Goal: Task Accomplishment & Management: Use online tool/utility

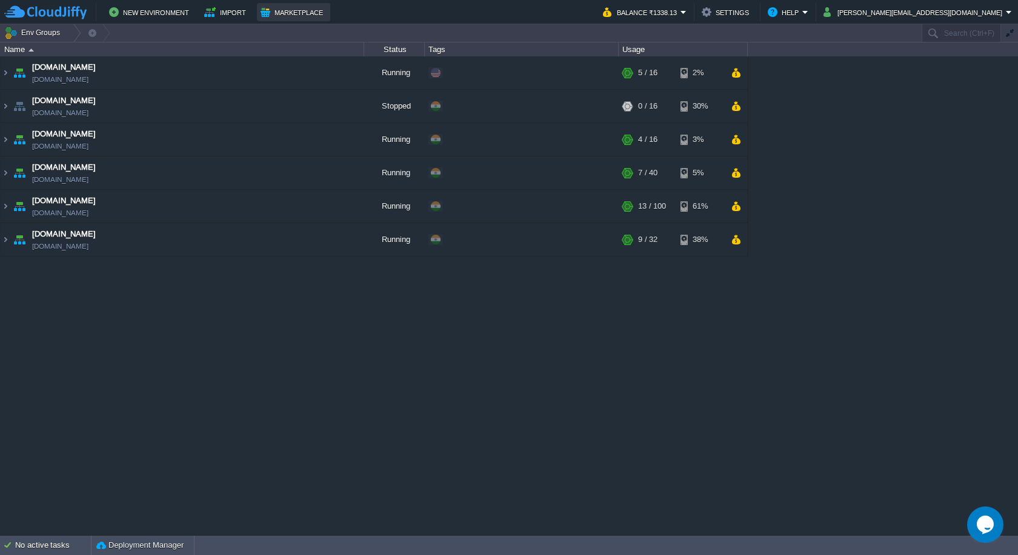
click at [276, 13] on button "Marketplace" at bounding box center [294, 12] width 66 height 15
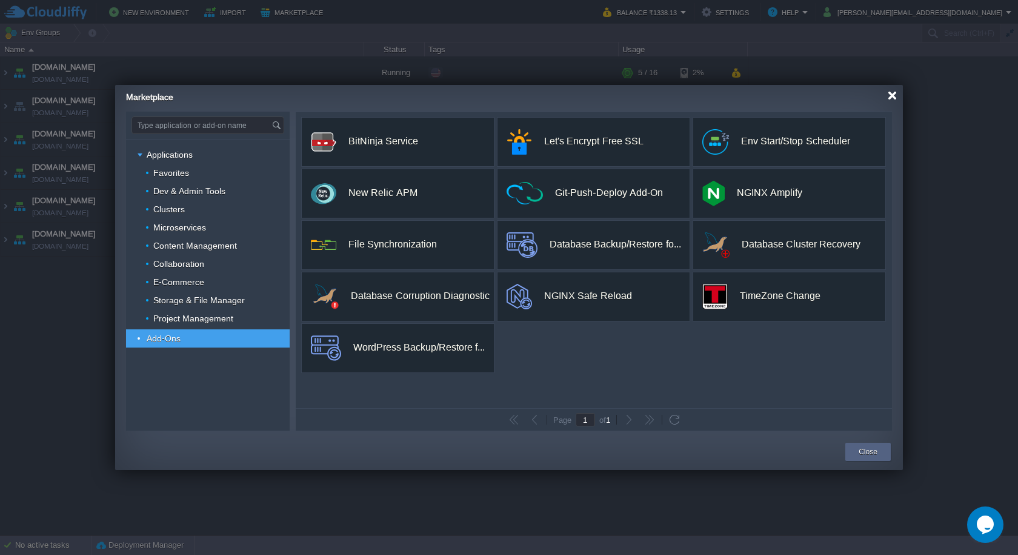
click at [893, 99] on div at bounding box center [892, 95] width 9 height 9
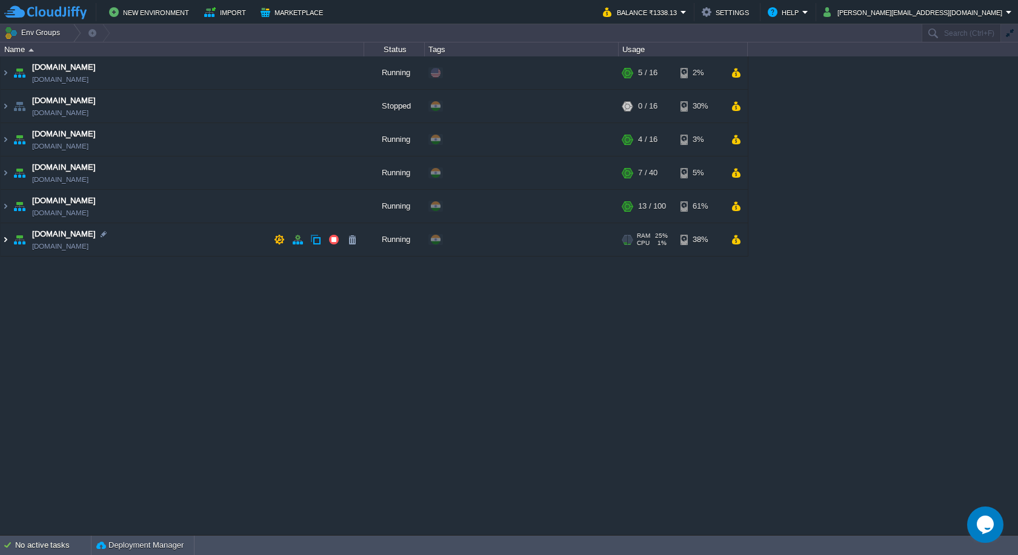
click at [7, 242] on img at bounding box center [6, 239] width 10 height 33
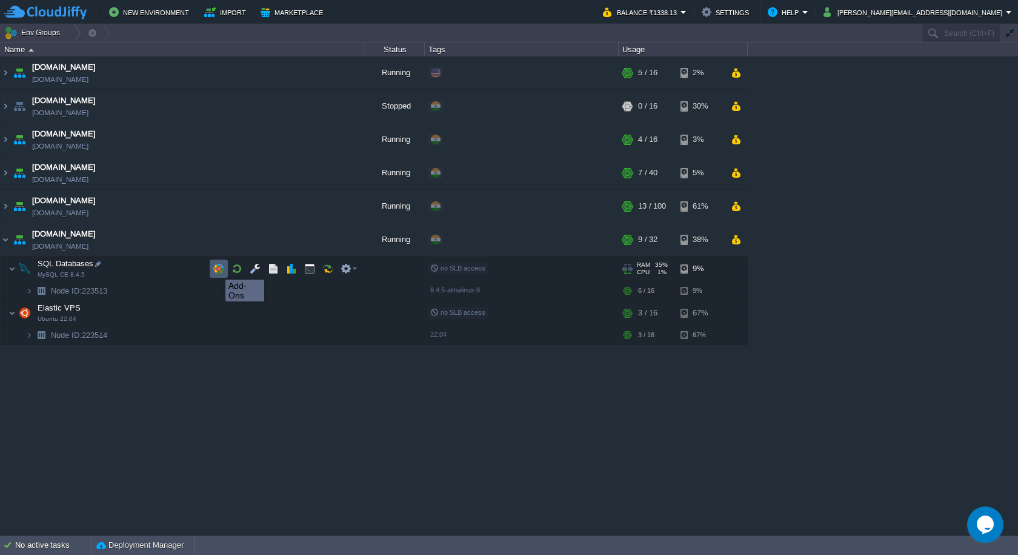
click at [216, 269] on button "button" at bounding box center [218, 268] width 11 height 11
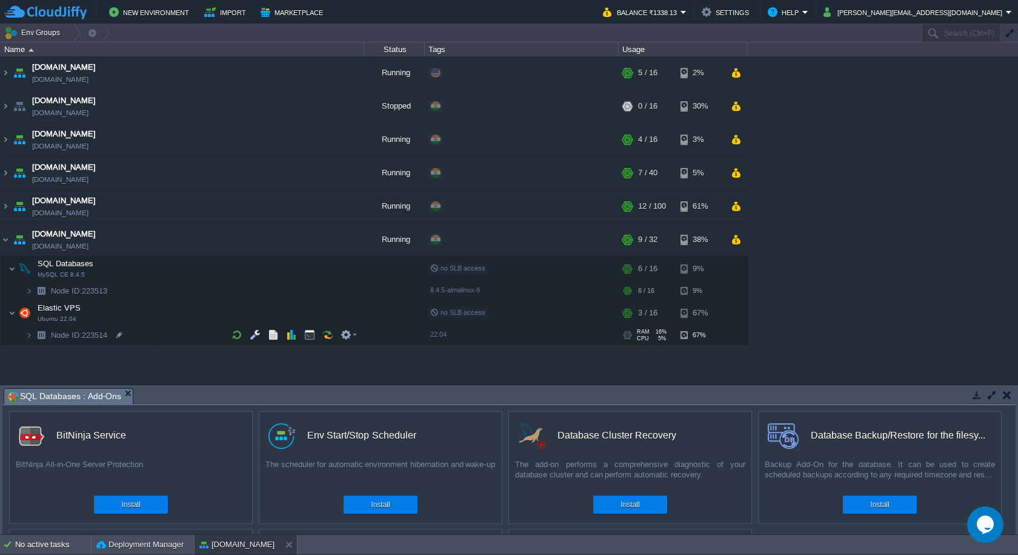
click at [1004, 395] on button "button" at bounding box center [1007, 394] width 8 height 11
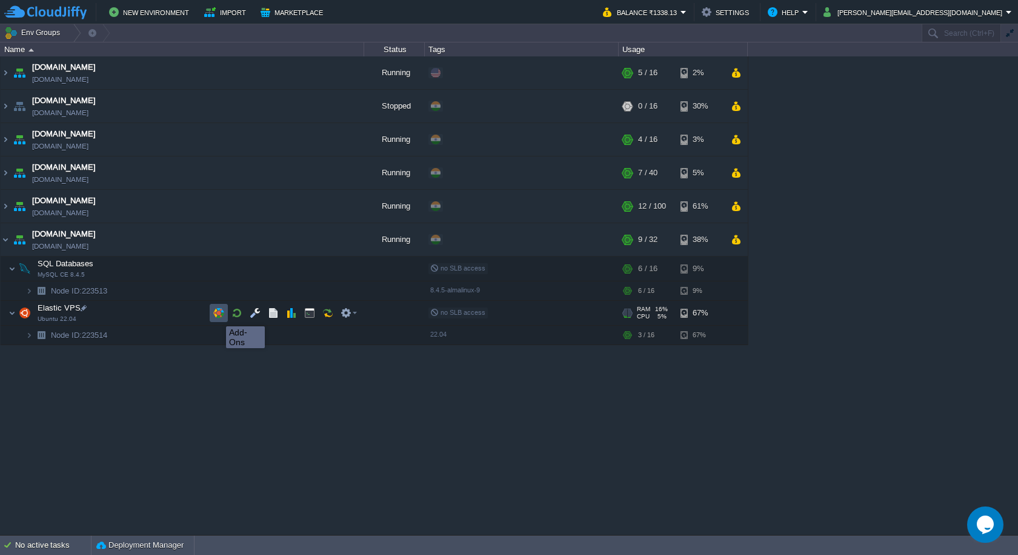
click at [217, 315] on button "button" at bounding box center [218, 312] width 11 height 11
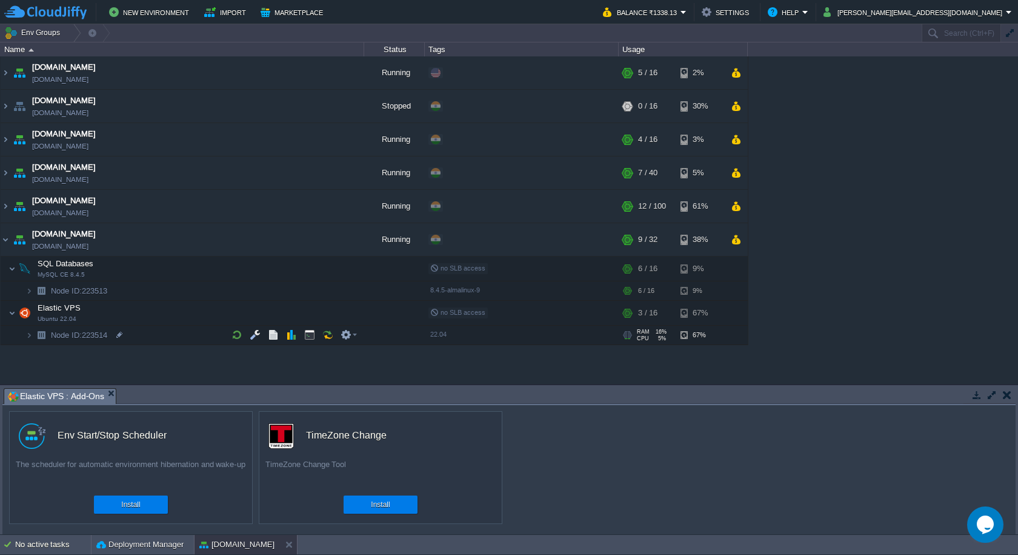
click at [1008, 392] on button "button" at bounding box center [1007, 394] width 8 height 11
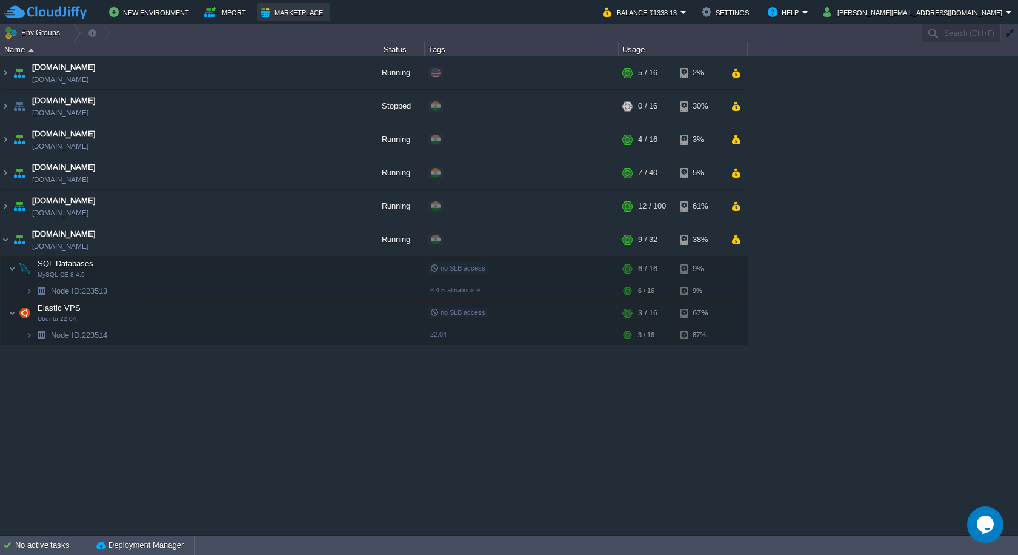
click at [270, 11] on button "Marketplace" at bounding box center [294, 12] width 66 height 15
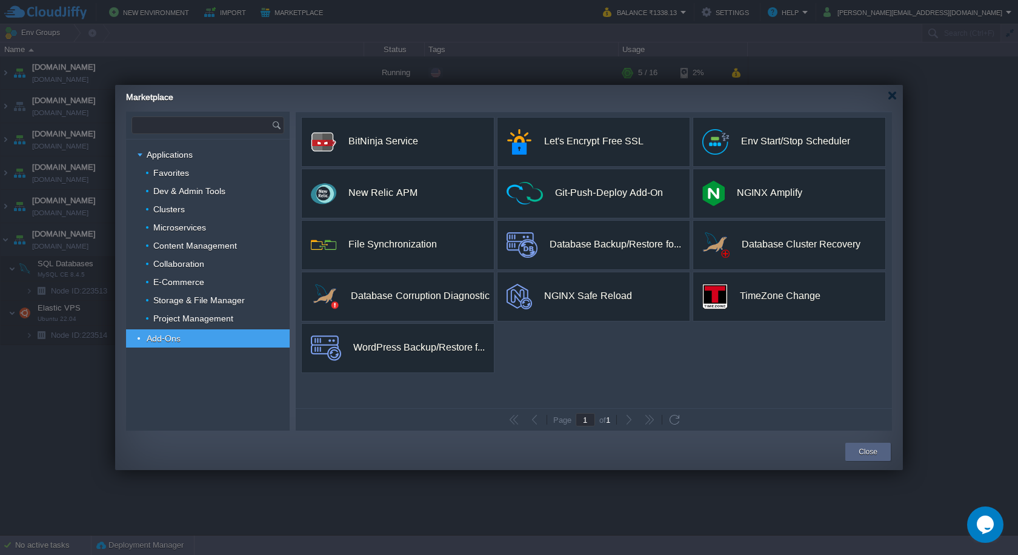
click at [242, 118] on input "text" at bounding box center [201, 125] width 139 height 16
type input "c"
click at [212, 150] on div "Applications" at bounding box center [208, 154] width 164 height 18
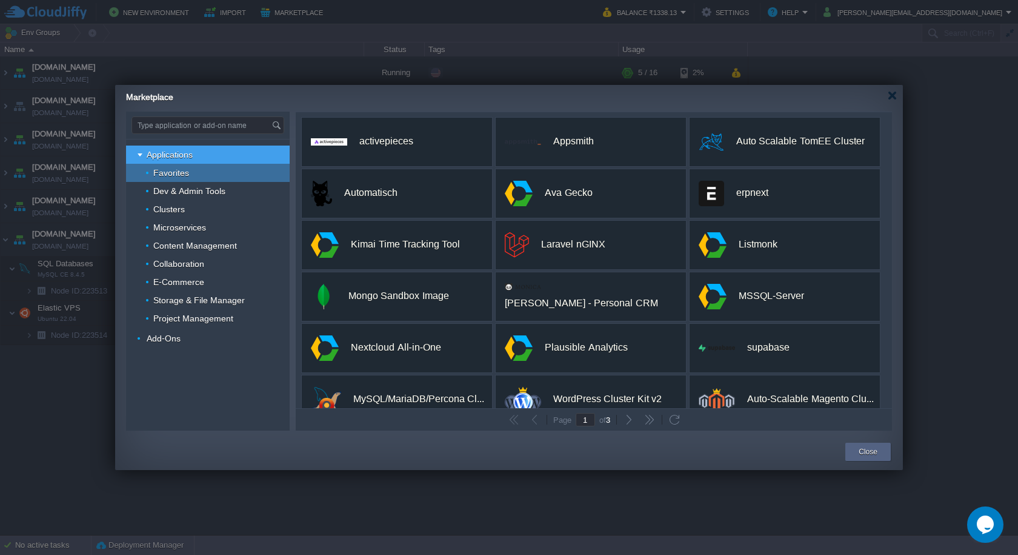
click at [226, 176] on div "Favorites" at bounding box center [208, 173] width 164 height 18
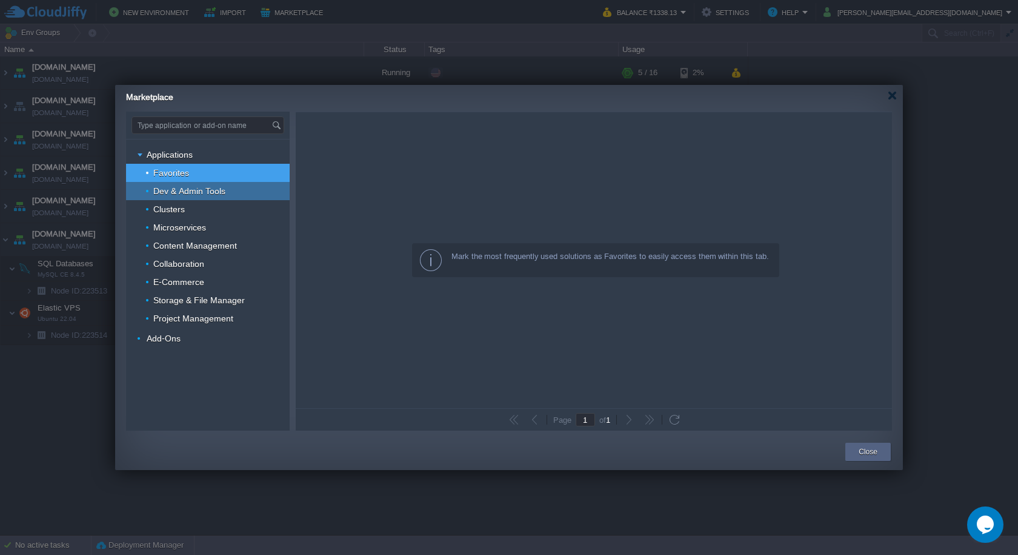
click at [227, 188] on div "Dev & Admin Tools" at bounding box center [208, 191] width 164 height 18
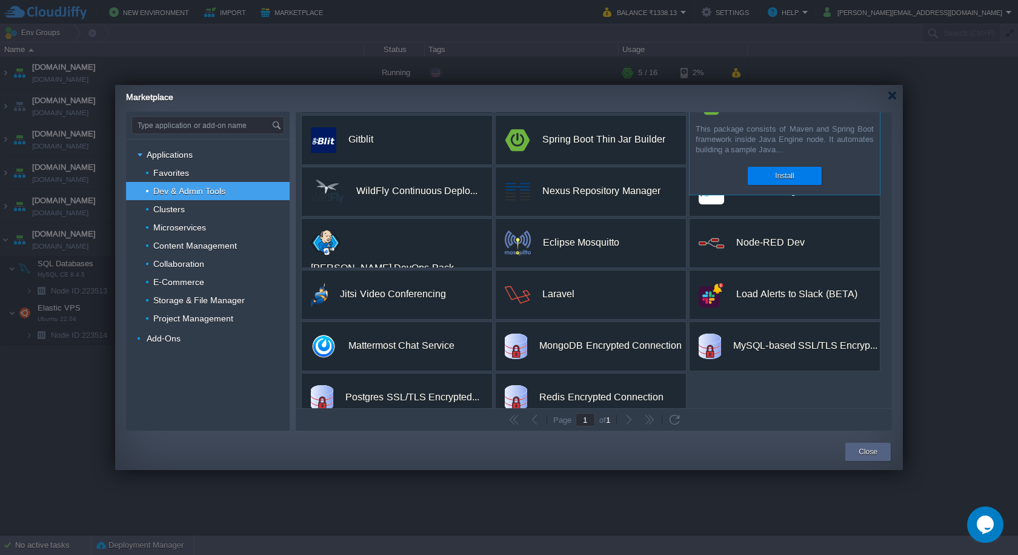
scroll to position [176, 0]
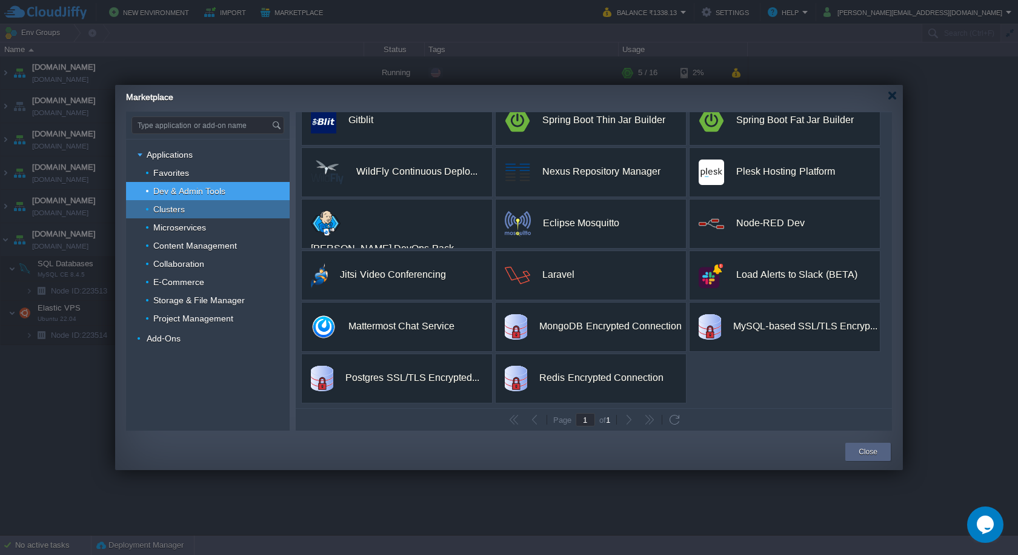
click at [171, 204] on span "Clusters" at bounding box center [169, 209] width 35 height 11
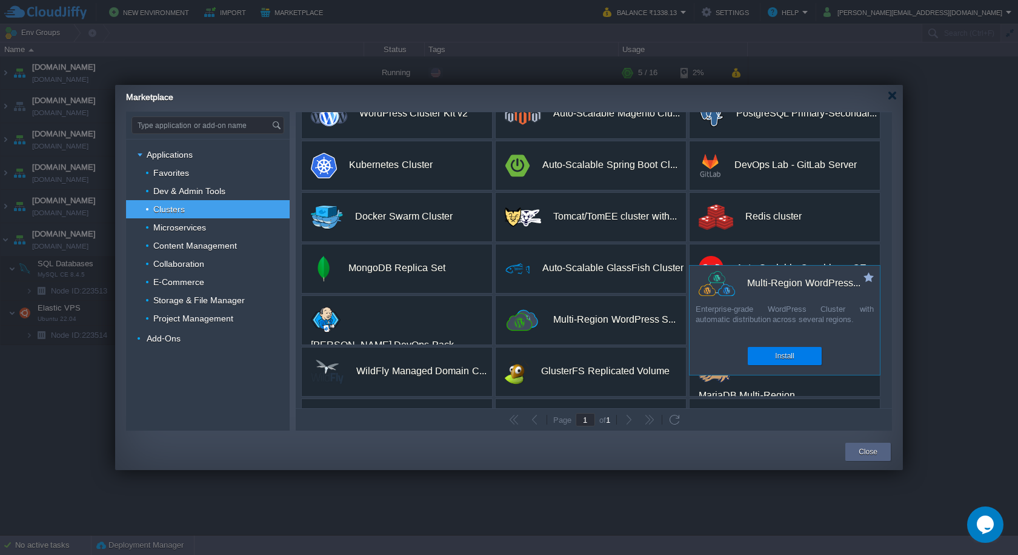
scroll to position [124, 0]
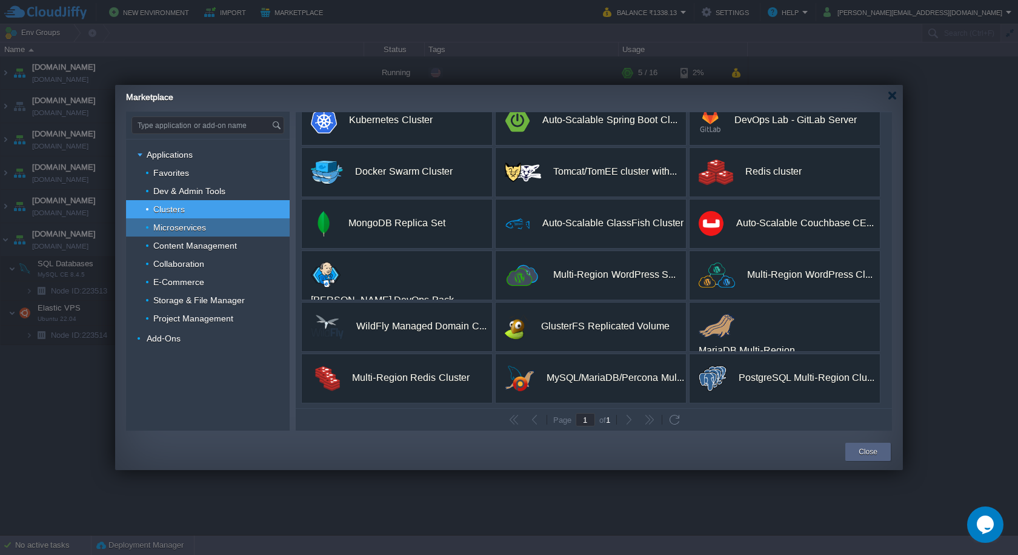
click at [190, 229] on span "Microservices" at bounding box center [180, 227] width 56 height 11
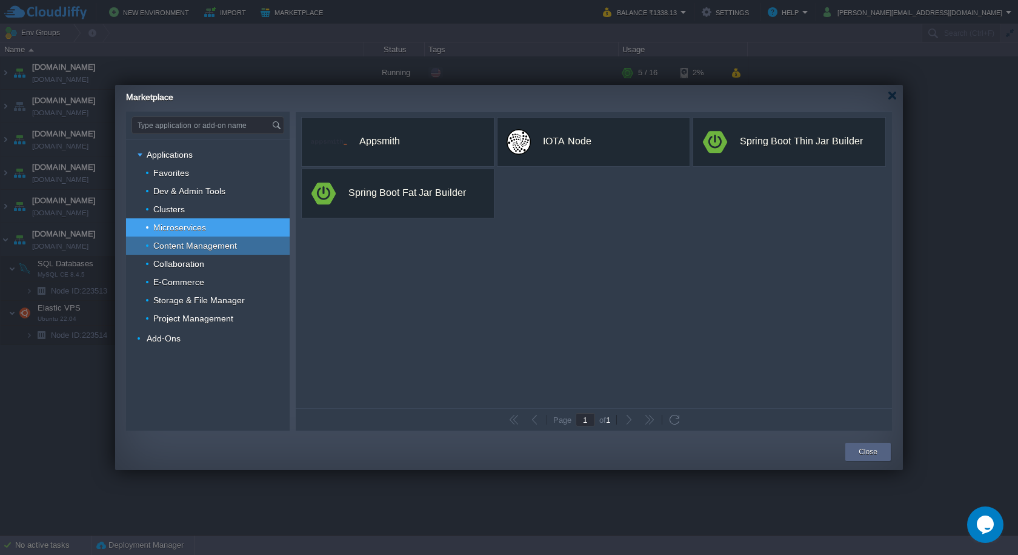
click at [192, 241] on span "Content Management" at bounding box center [195, 245] width 87 height 11
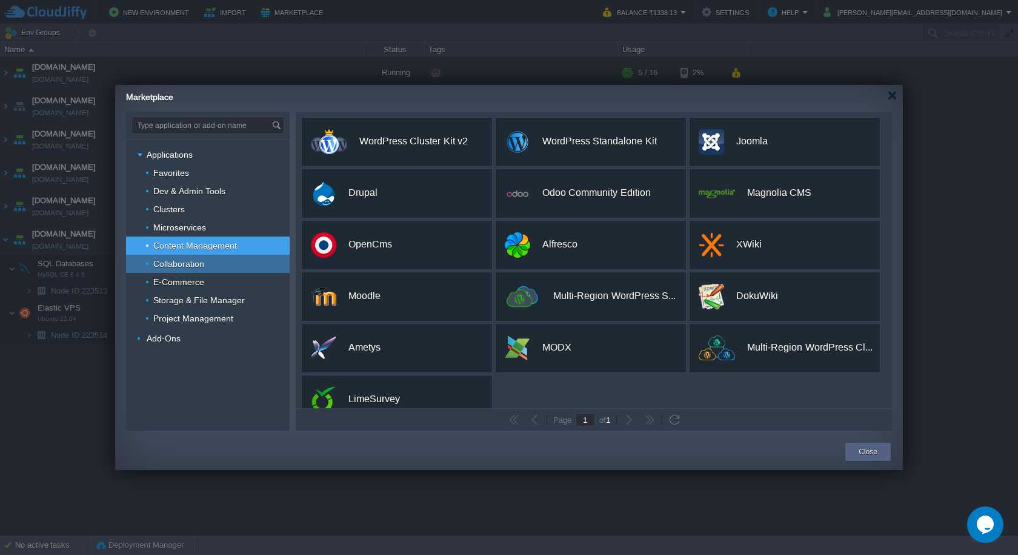
click at [214, 265] on div "Collaboration" at bounding box center [208, 264] width 164 height 18
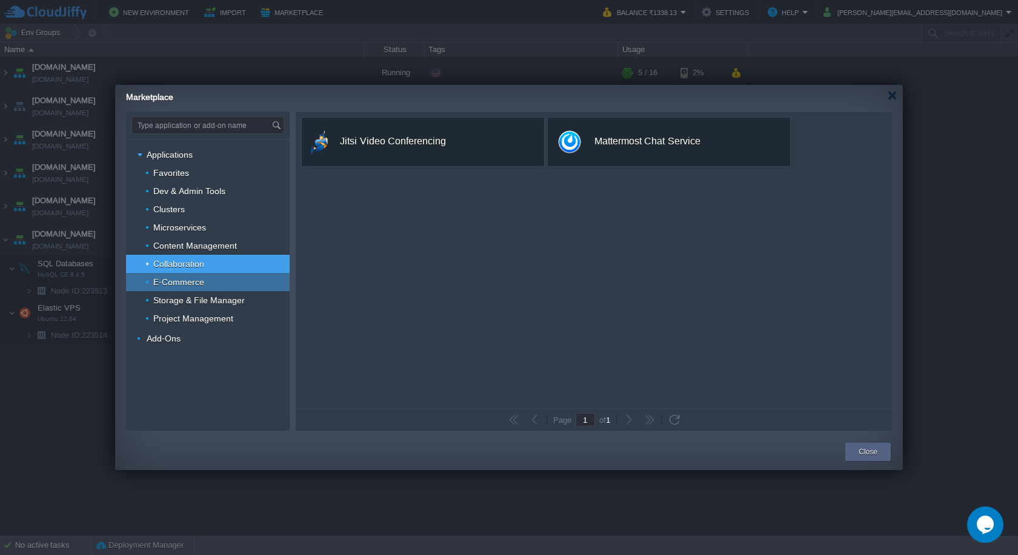
click at [212, 276] on div "E-Commerce" at bounding box center [208, 282] width 164 height 18
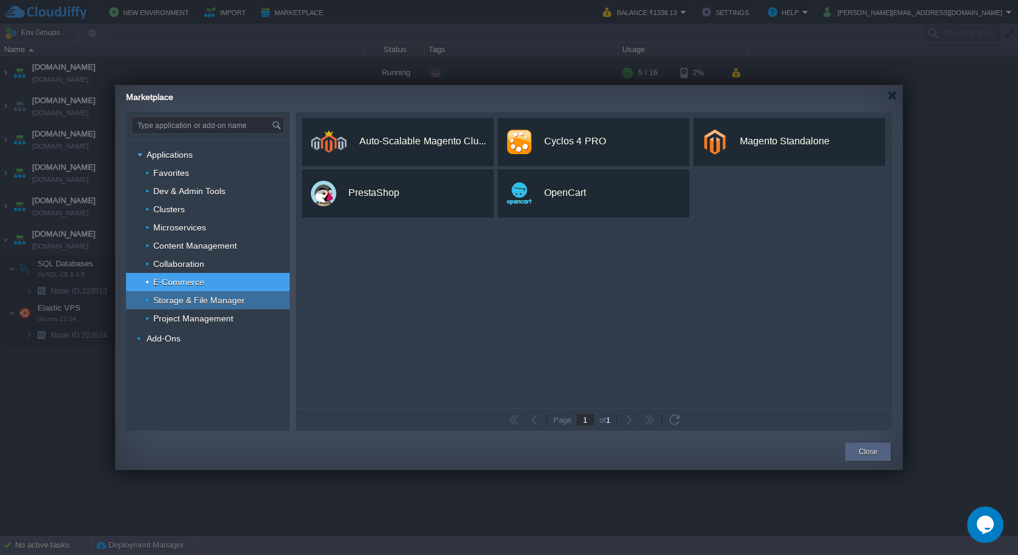
click at [212, 307] on div "Storage & File Manager" at bounding box center [208, 300] width 164 height 18
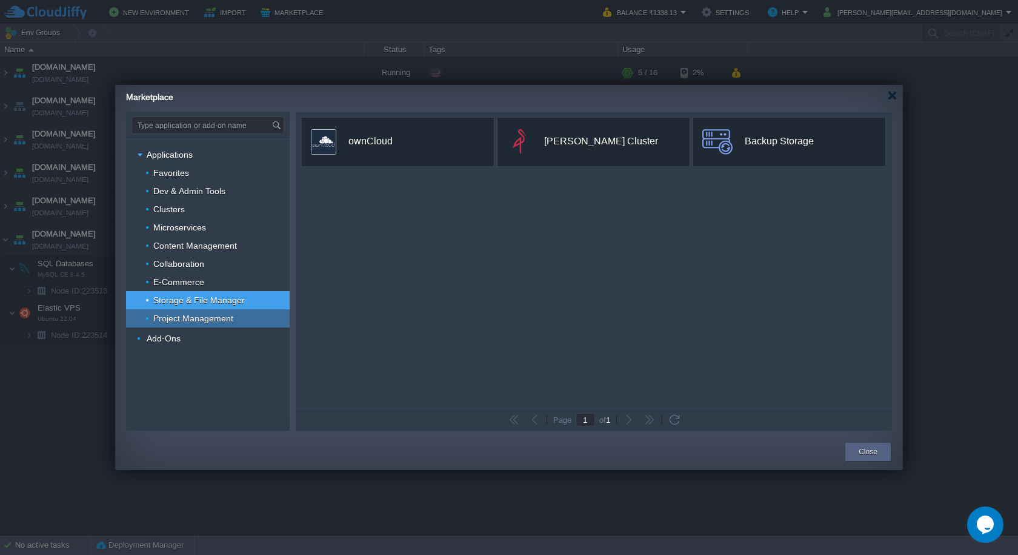
click at [209, 325] on div "Project Management" at bounding box center [208, 318] width 164 height 18
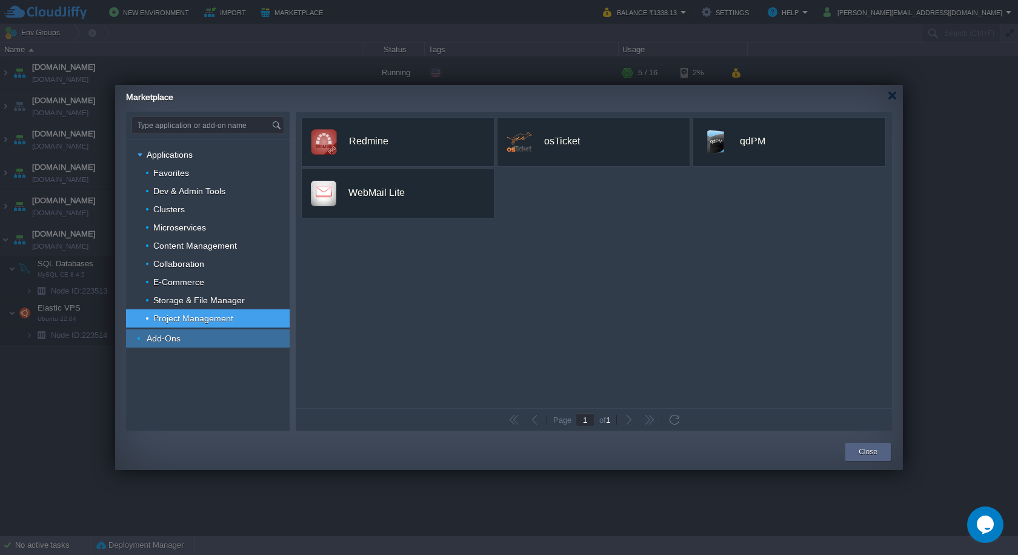
click at [209, 344] on div "Add-Ons" at bounding box center [208, 338] width 164 height 18
type input "Type application or add-on name"
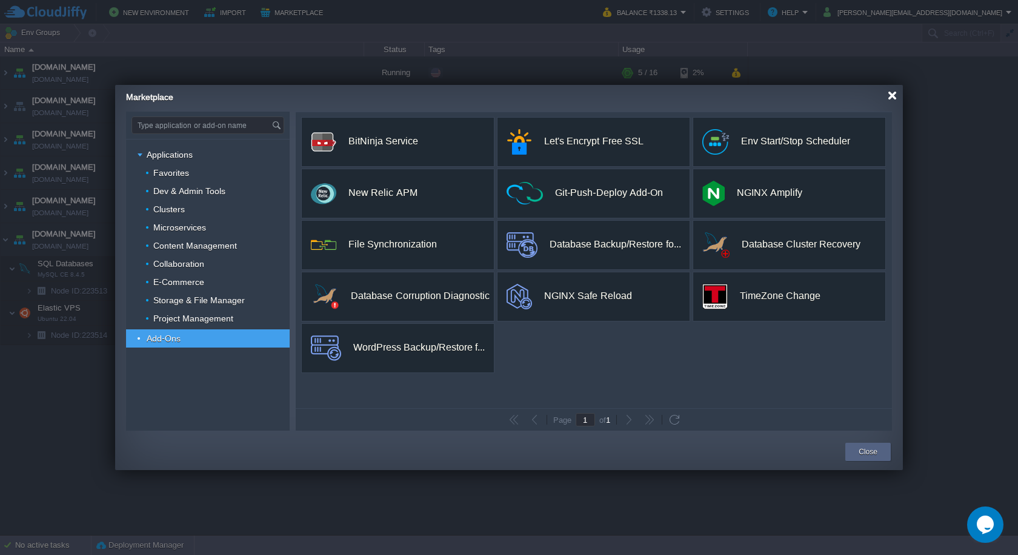
click at [894, 96] on div at bounding box center [892, 95] width 9 height 9
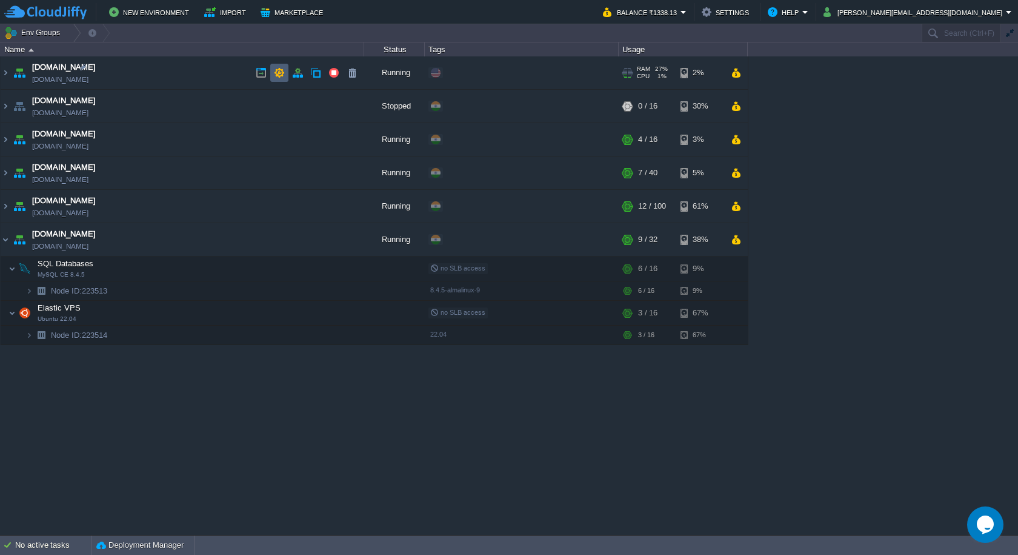
click at [277, 70] on button "button" at bounding box center [279, 72] width 11 height 11
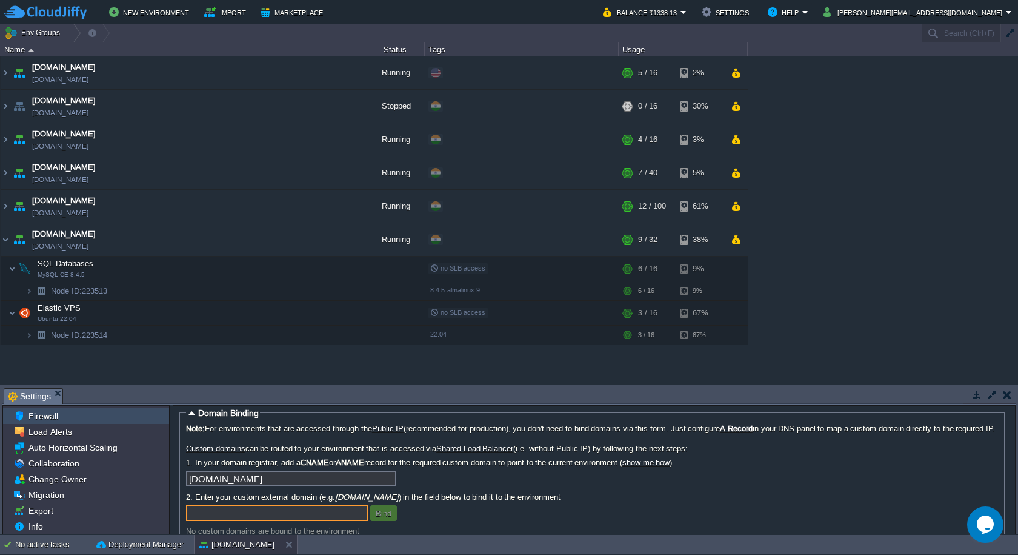
scroll to position [62, 0]
click at [1006, 392] on button "button" at bounding box center [1007, 394] width 8 height 11
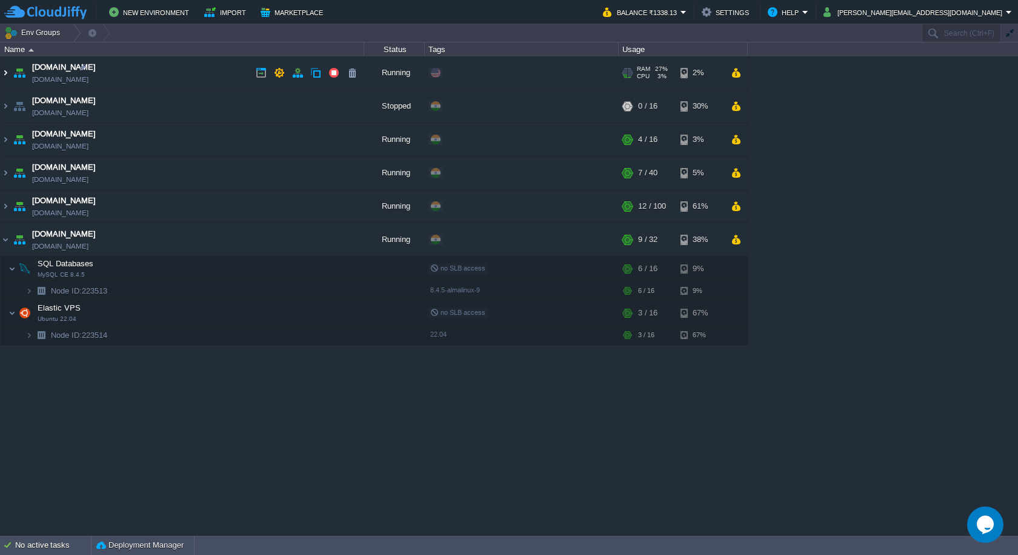
click at [4, 73] on img at bounding box center [6, 72] width 10 height 33
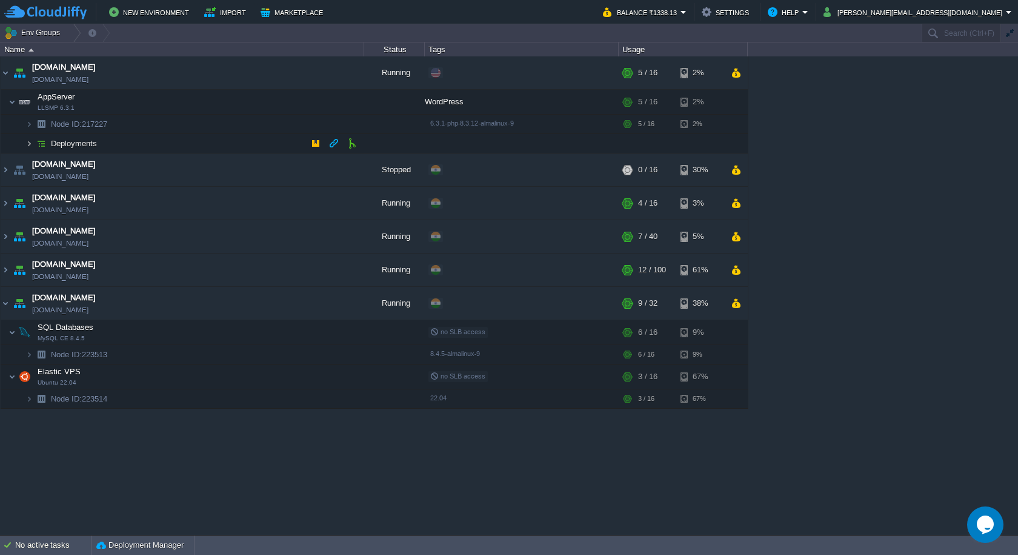
click at [30, 144] on img at bounding box center [28, 143] width 7 height 19
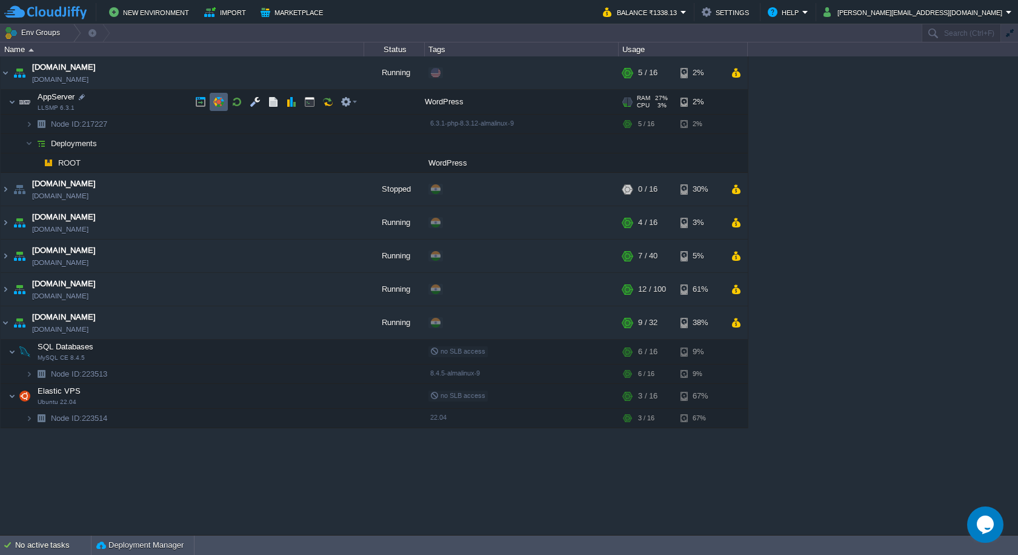
click at [215, 102] on button "button" at bounding box center [218, 101] width 11 height 11
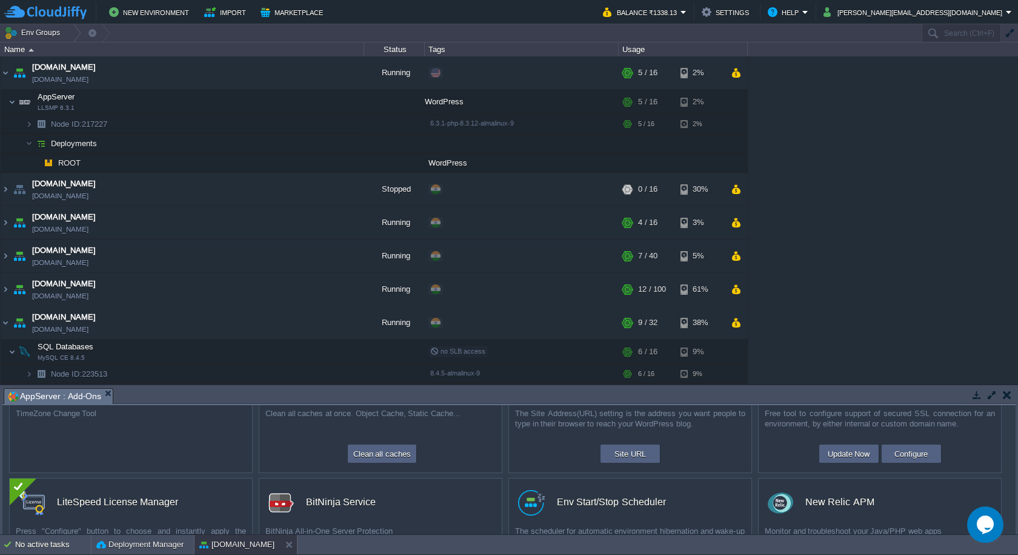
scroll to position [0, 0]
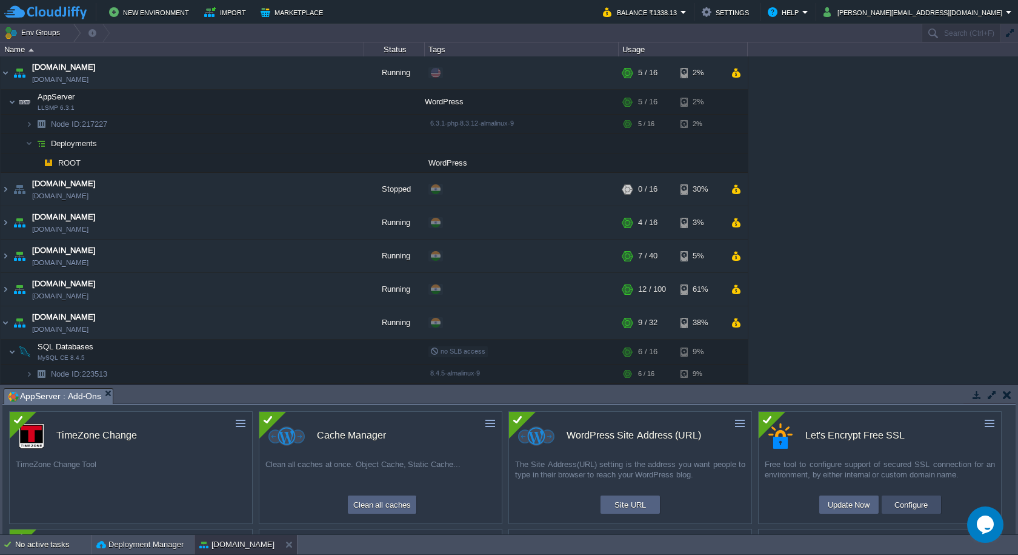
click at [898, 506] on button "Configure" at bounding box center [911, 504] width 41 height 15
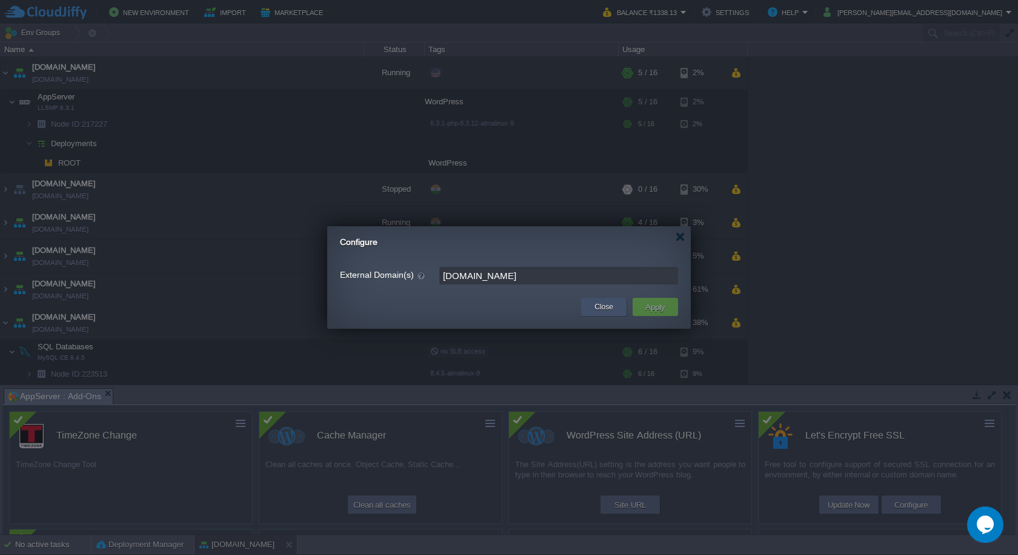
click at [610, 313] on div "Close" at bounding box center [603, 307] width 27 height 18
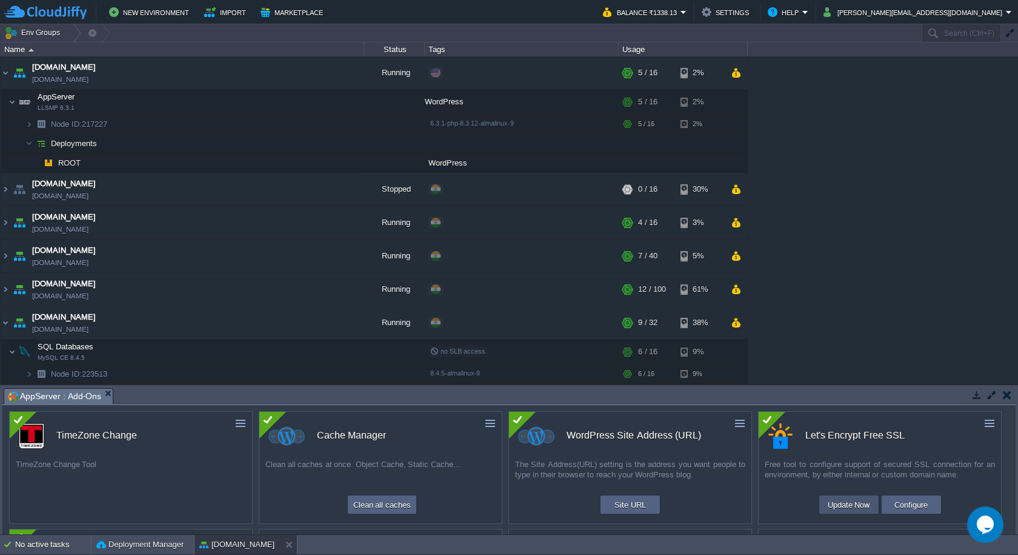
click at [853, 506] on button "Update Now" at bounding box center [849, 504] width 50 height 15
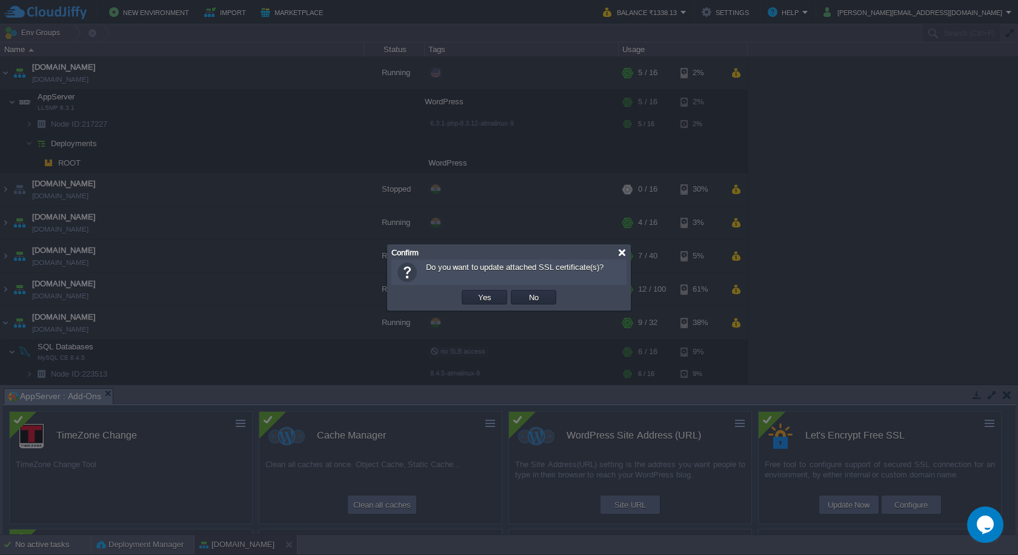
click at [622, 252] on div at bounding box center [622, 252] width 9 height 9
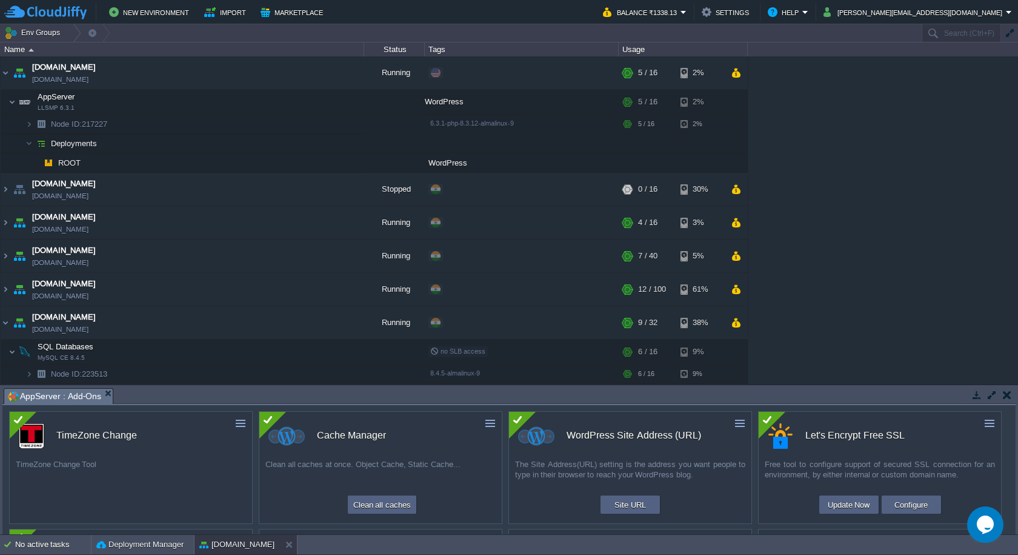
click at [1003, 394] on button "button" at bounding box center [1007, 394] width 8 height 11
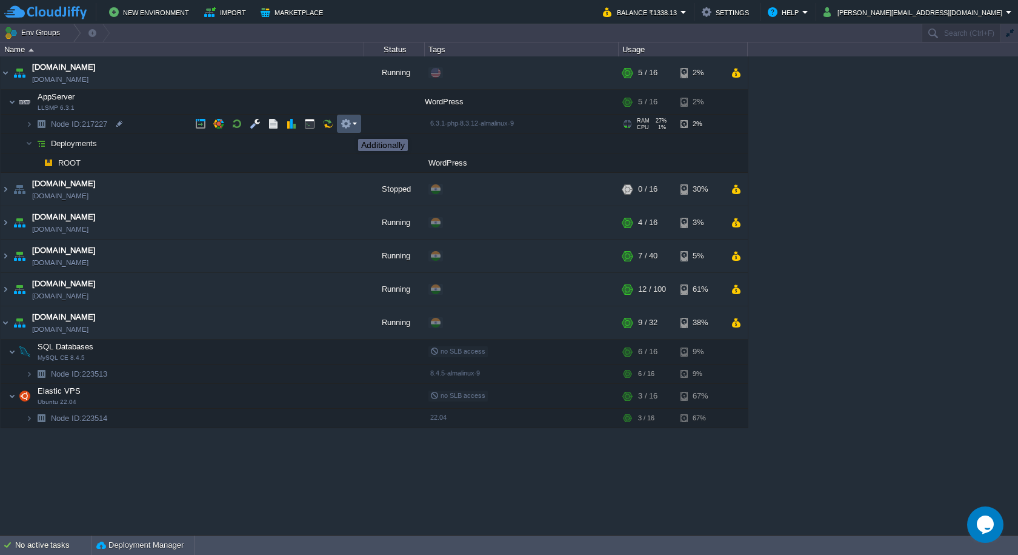
click at [349, 128] on button "button" at bounding box center [346, 123] width 11 height 11
click at [259, 128] on button "button" at bounding box center [255, 123] width 11 height 11
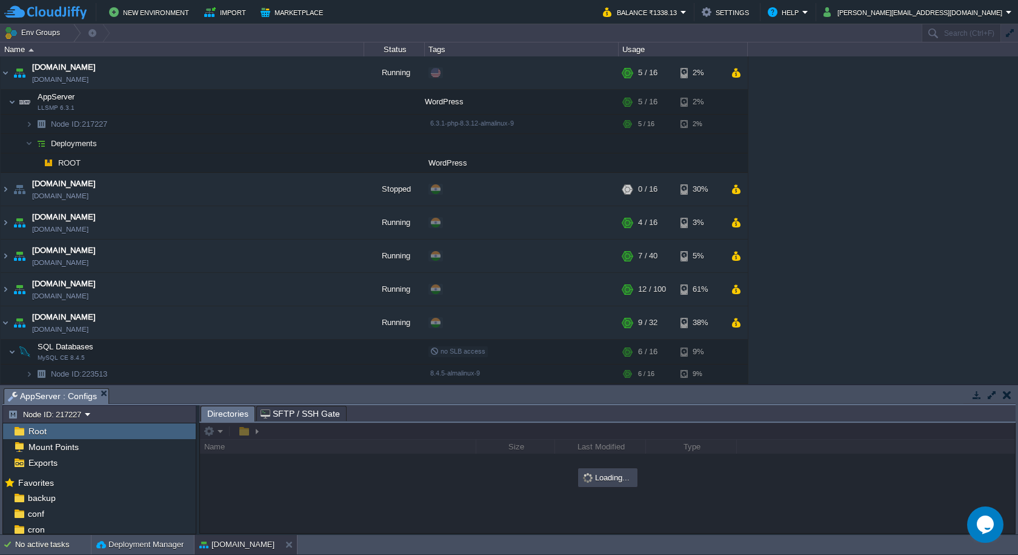
click at [1004, 396] on button "button" at bounding box center [1007, 394] width 8 height 11
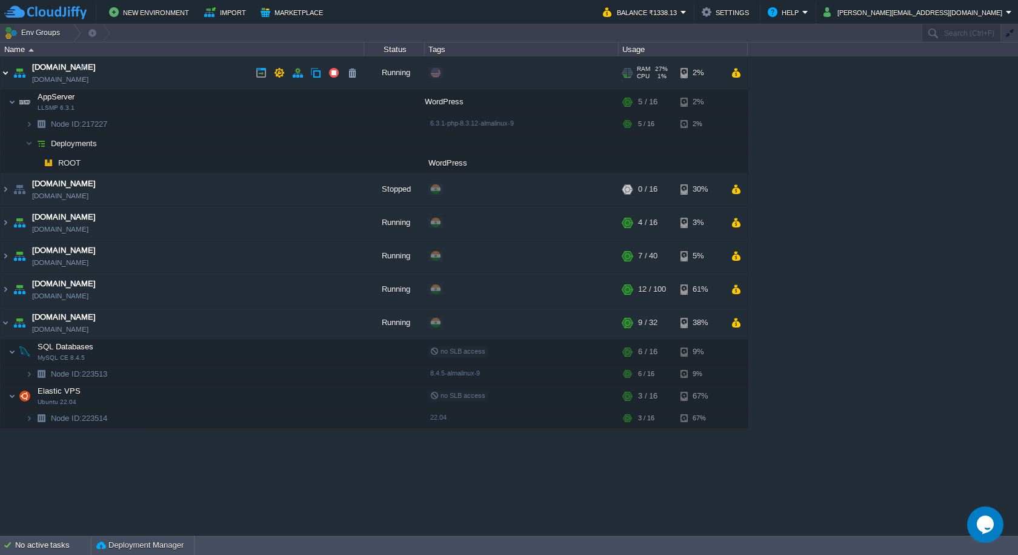
click at [4, 78] on img at bounding box center [6, 72] width 10 height 33
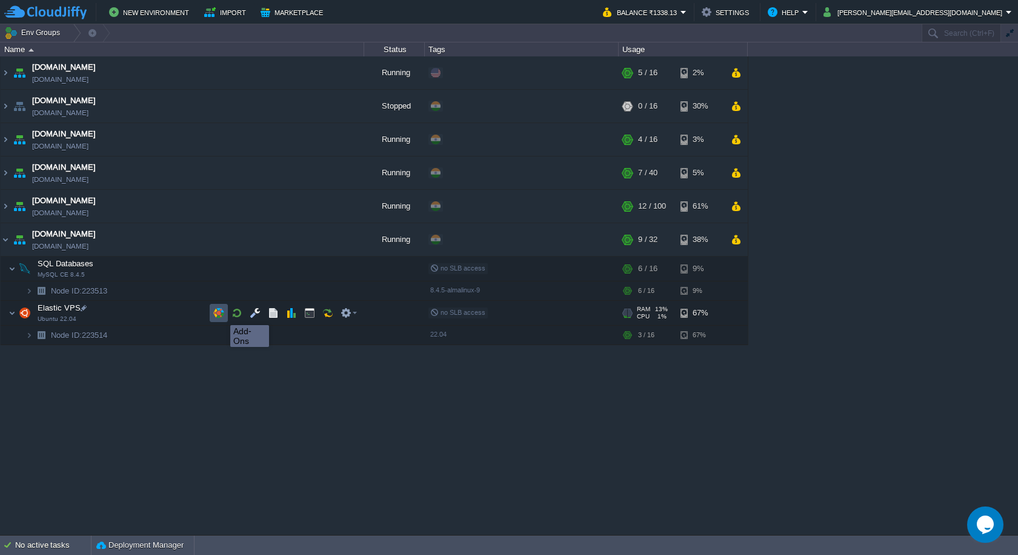
click at [221, 314] on button "button" at bounding box center [218, 312] width 11 height 11
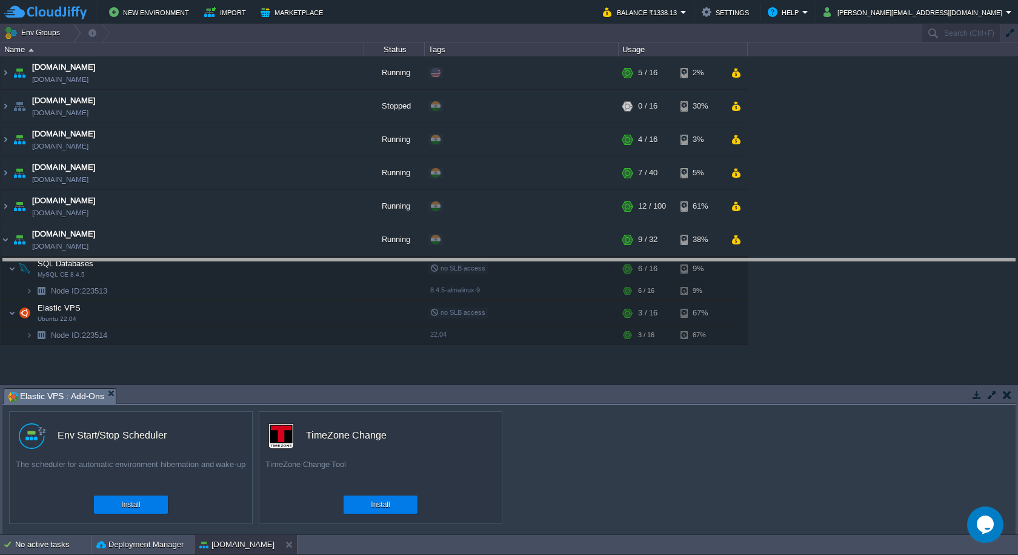
drag, startPoint x: 273, startPoint y: 404, endPoint x: 265, endPoint y: 269, distance: 135.4
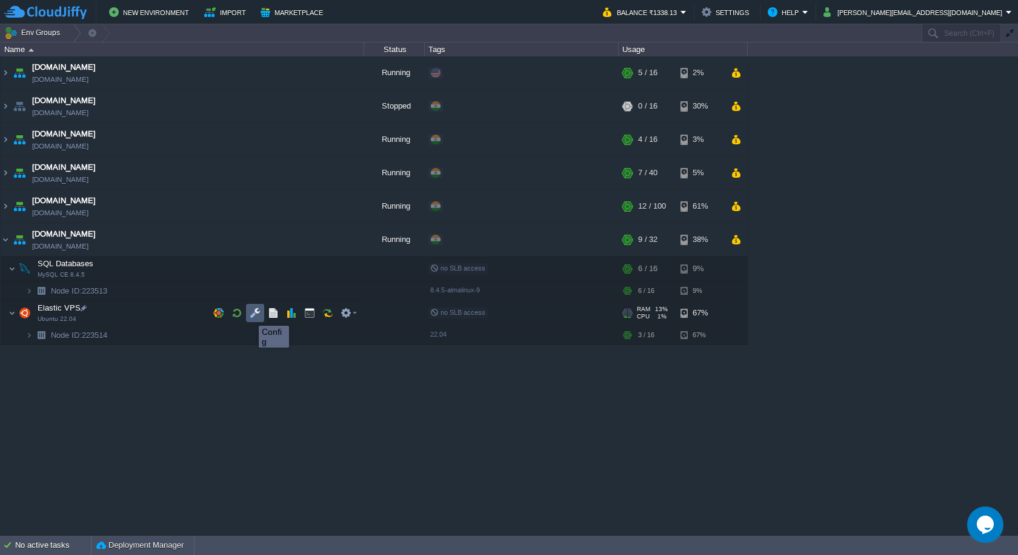
click at [250, 315] on button "button" at bounding box center [255, 312] width 11 height 11
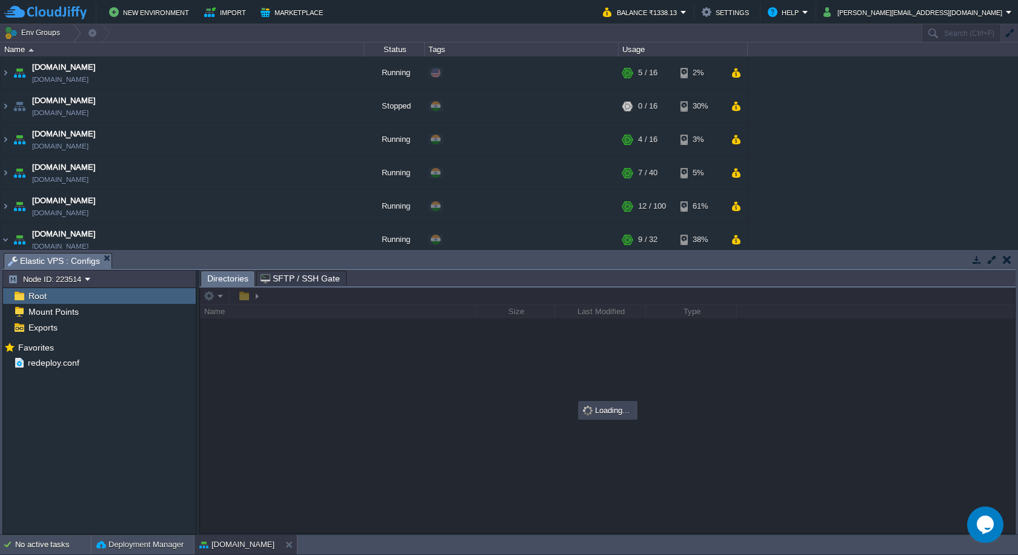
click at [1010, 256] on button "button" at bounding box center [1007, 259] width 8 height 11
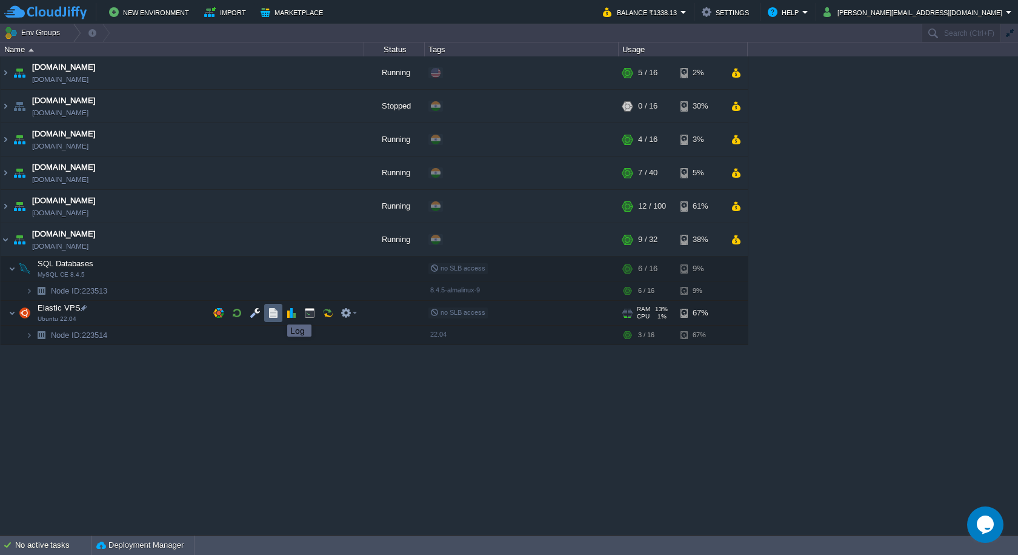
click at [278, 313] on button "button" at bounding box center [273, 312] width 11 height 11
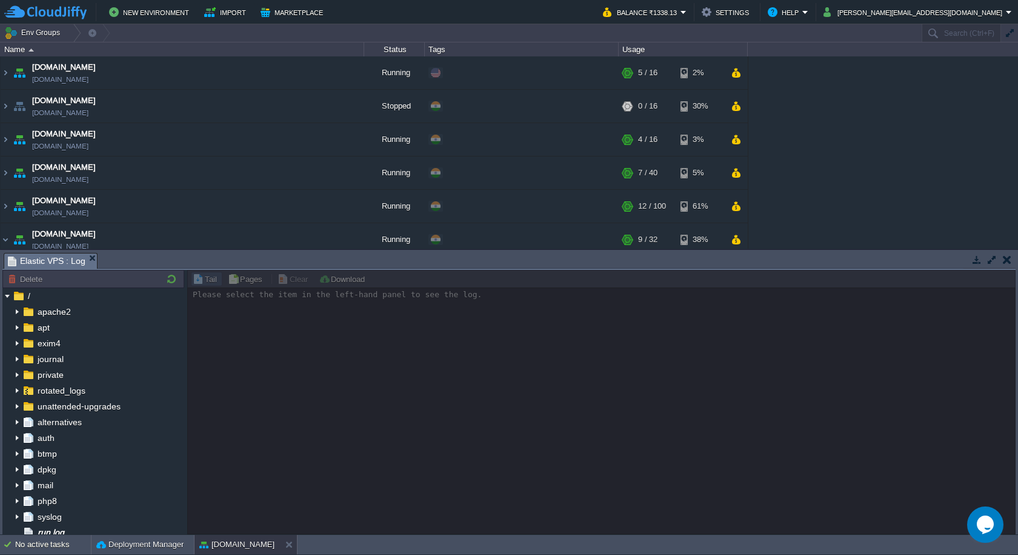
click at [1012, 261] on td at bounding box center [1006, 259] width 15 height 15
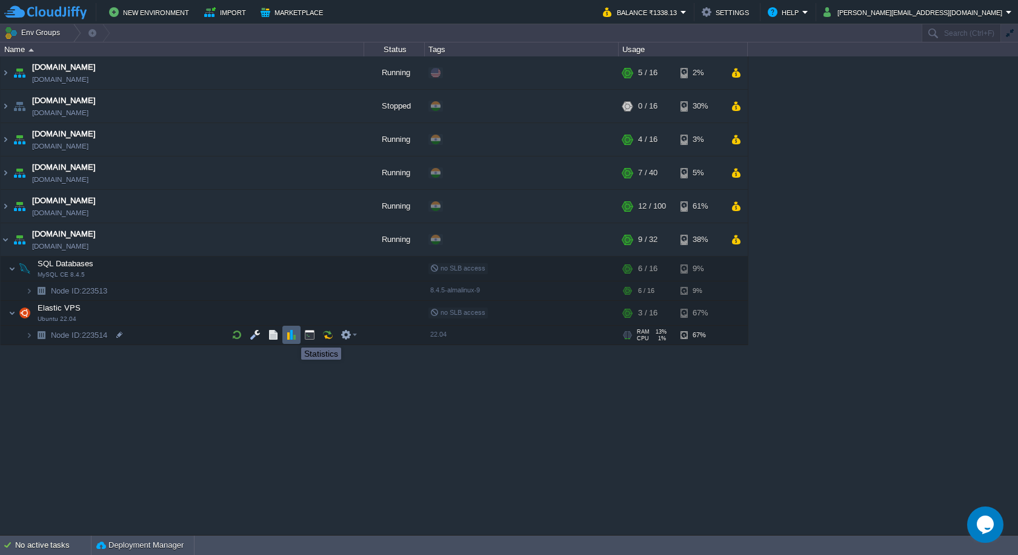
click at [292, 336] on button "button" at bounding box center [291, 334] width 11 height 11
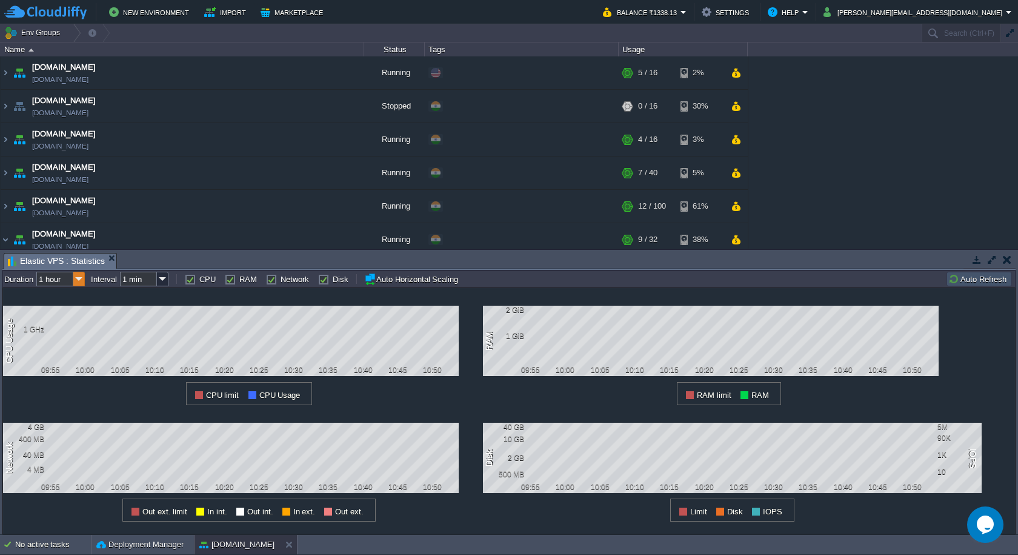
click at [82, 279] on img at bounding box center [79, 279] width 12 height 15
click at [62, 372] on div "1 month" at bounding box center [61, 371] width 46 height 15
type input "1 month"
type input "1 hour"
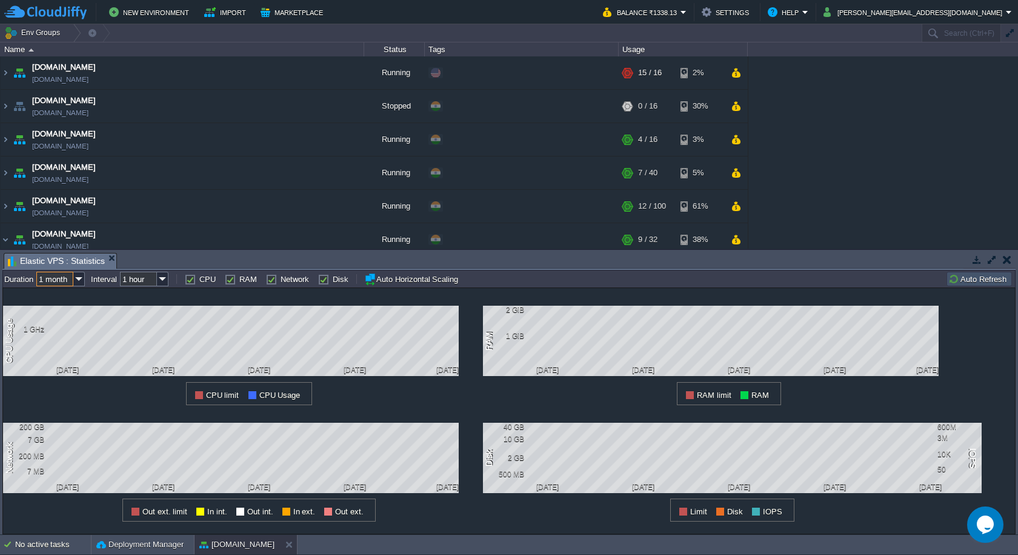
click at [1006, 262] on button "button" at bounding box center [1007, 259] width 8 height 11
